Goal: Navigation & Orientation: Find specific page/section

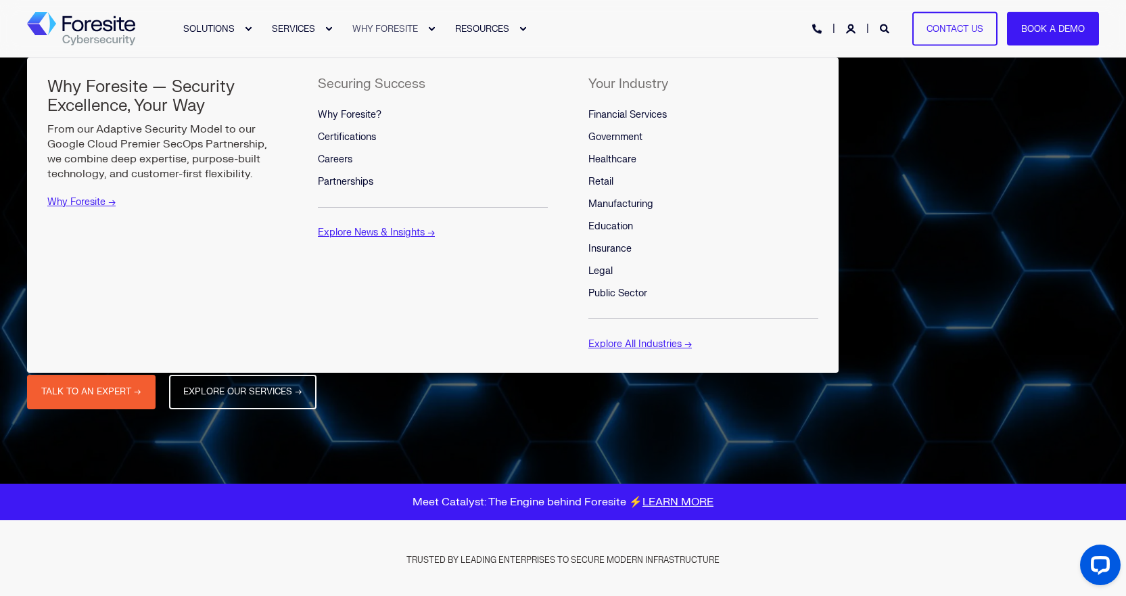
click at [387, 27] on span "WHY FORESITE" at bounding box center [385, 28] width 66 height 11
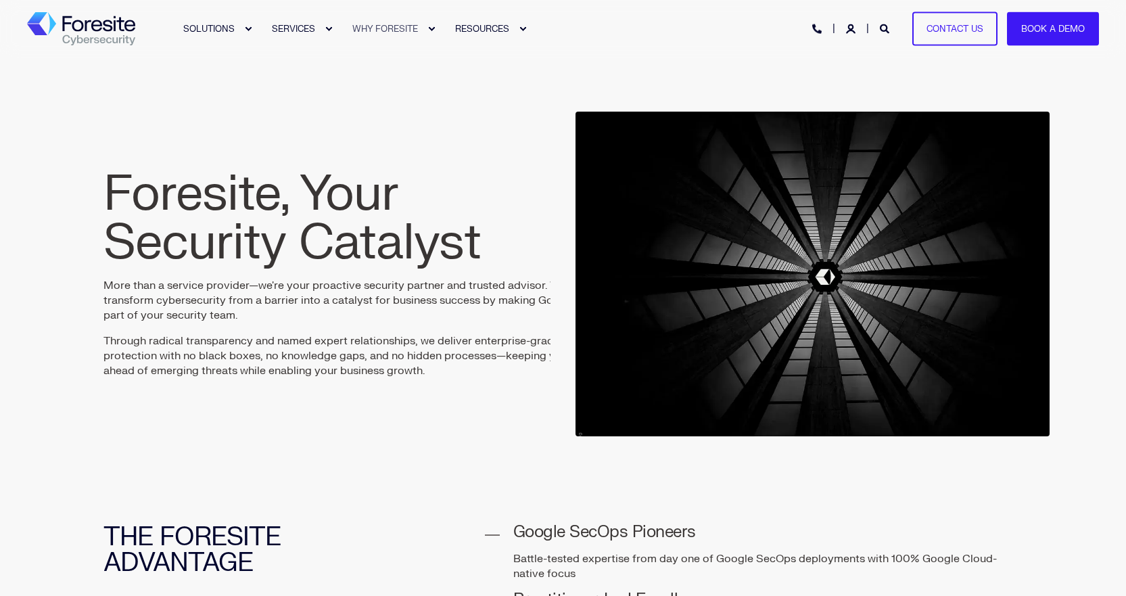
click at [429, 26] on div "Expand WHY FORESITE" at bounding box center [431, 29] width 8 height 8
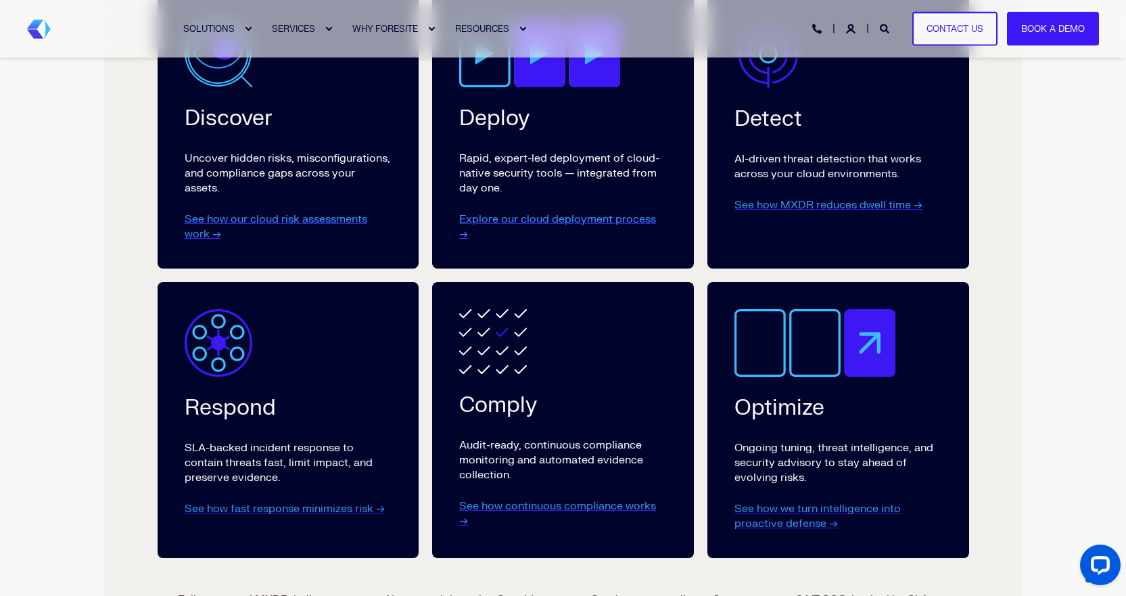
scroll to position [2299, 0]
